Goal: Information Seeking & Learning: Understand process/instructions

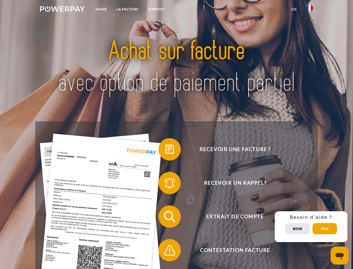
click at [62, 10] on img at bounding box center [62, 9] width 45 height 6
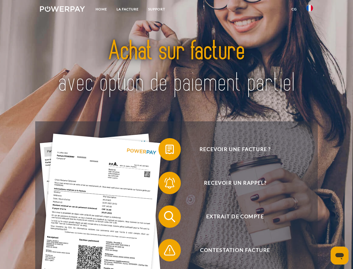
click at [310, 10] on img at bounding box center [310, 8] width 7 height 7
click at [294, 9] on link "CG" at bounding box center [294, 9] width 15 height 10
click at [166, 150] on span at bounding box center [161, 149] width 28 height 28
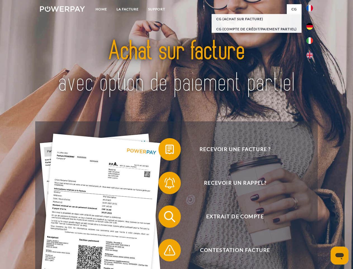
click at [166, 184] on span at bounding box center [161, 183] width 28 height 28
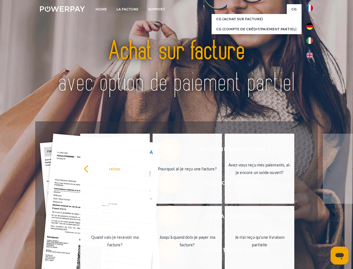
click at [166, 217] on link "Jusqu'à quand dois-je payer ma facture?" at bounding box center [188, 241] width 70 height 70
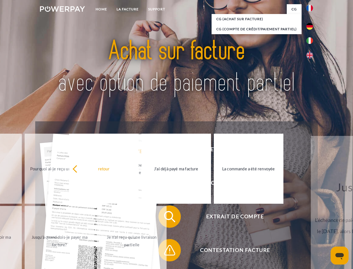
click at [166, 251] on link "Je n'ai reçu qu'une livraison partielle" at bounding box center [132, 241] width 70 height 70
click at [311, 226] on div "Recevoir une facture ? Recevoir un rappel? Extrait de compte retour" at bounding box center [176, 233] width 282 height 224
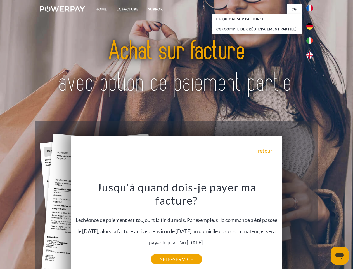
click at [298, 227] on span "Extrait de compte" at bounding box center [235, 216] width 137 height 22
click at [325, 228] on header "Home LA FACTURE Support" at bounding box center [176, 193] width 353 height 386
